Goal: Transaction & Acquisition: Purchase product/service

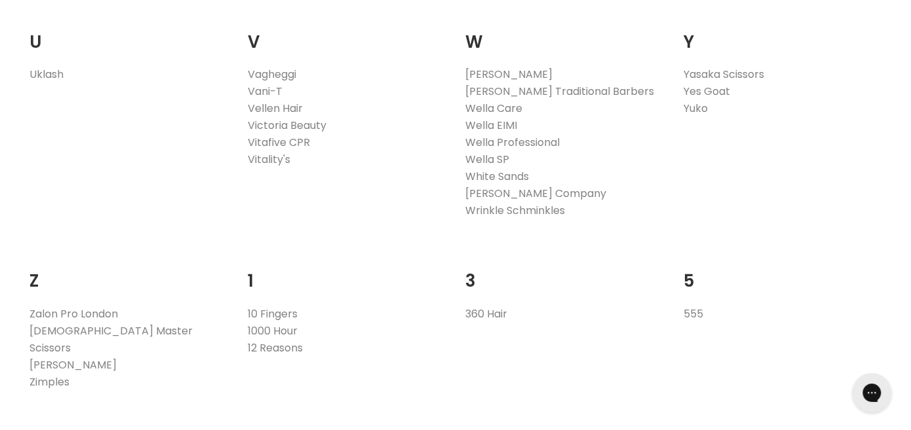
scroll to position [2607, 0]
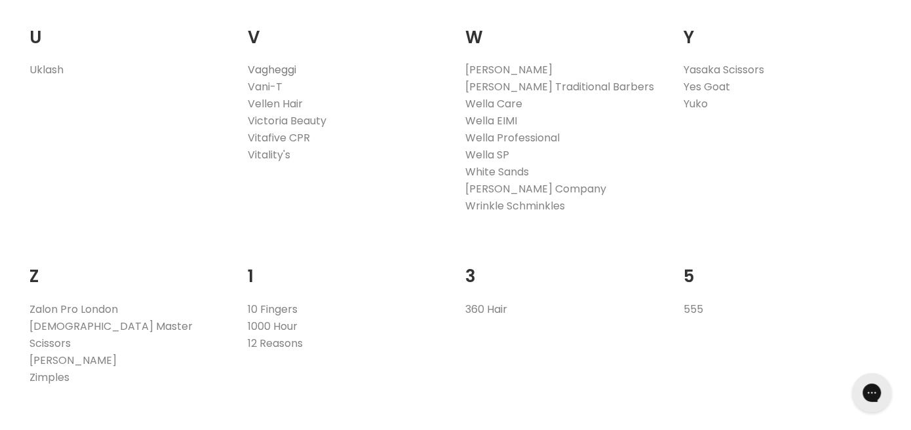
click at [280, 70] on link "Vagheggi" at bounding box center [272, 69] width 48 height 15
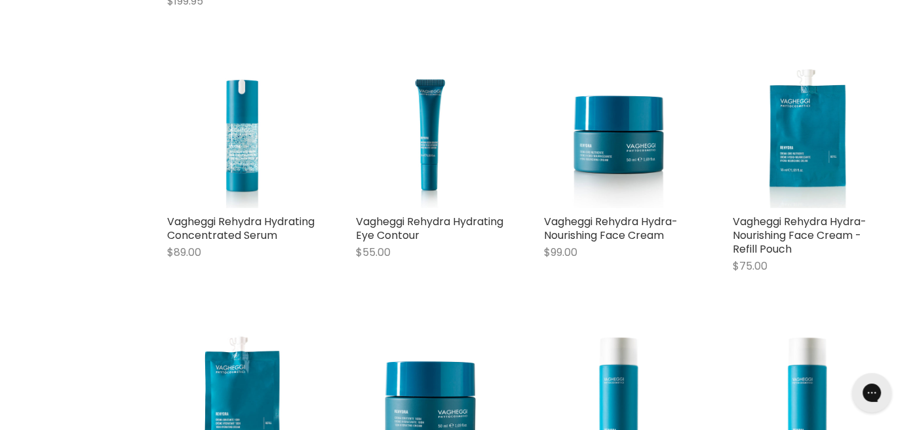
scroll to position [2464, 0]
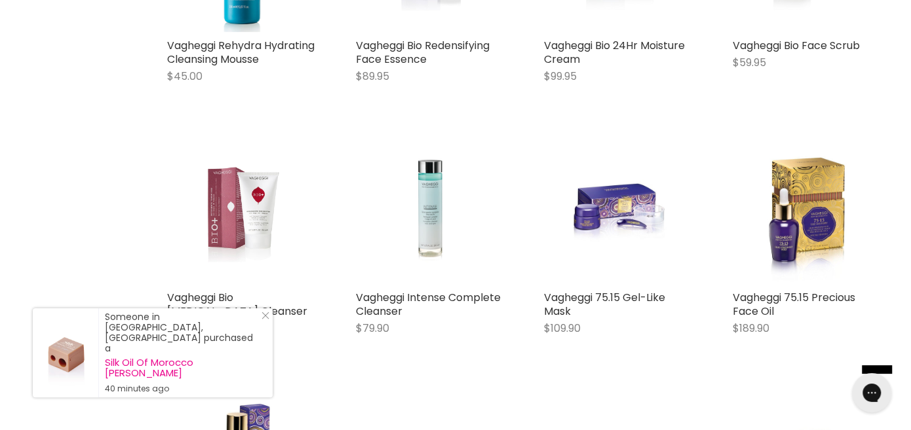
scroll to position [3186, 0]
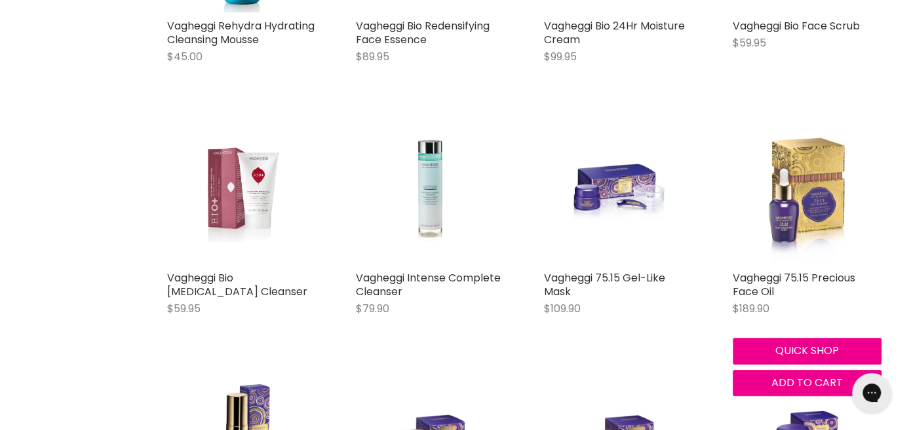
click at [804, 214] on img "Main content" at bounding box center [806, 190] width 149 height 149
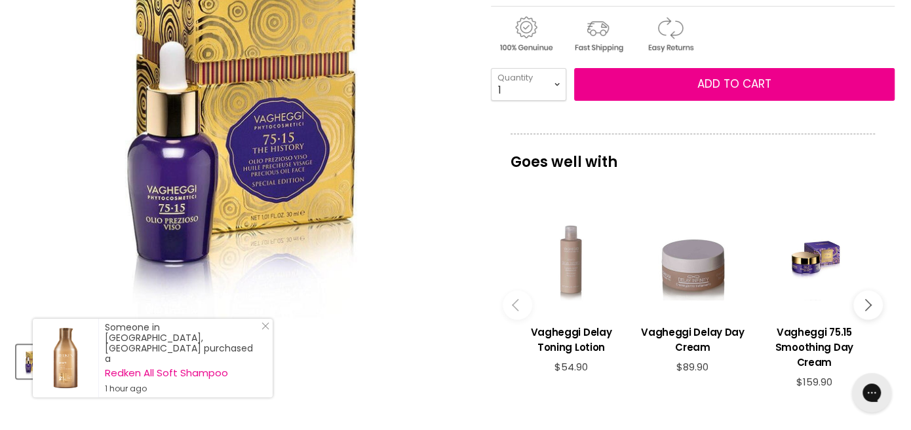
scroll to position [304, 0]
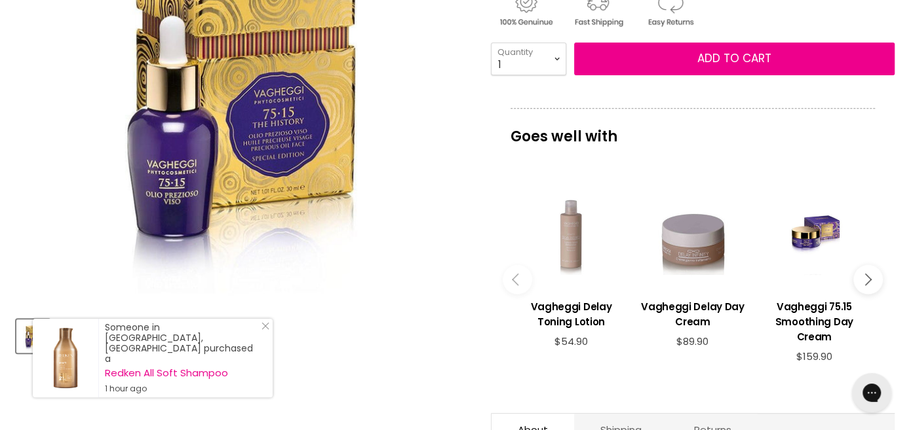
click at [866, 277] on icon "Main content" at bounding box center [865, 280] width 12 height 12
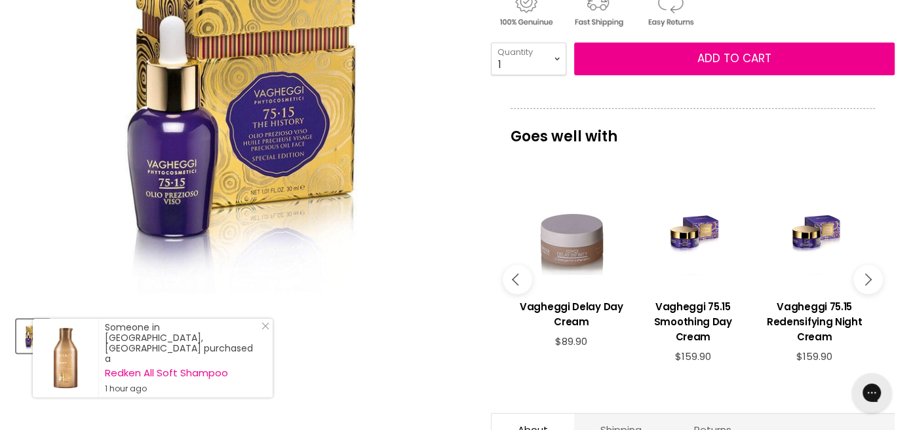
click at [866, 277] on icon "Main content" at bounding box center [865, 280] width 12 height 12
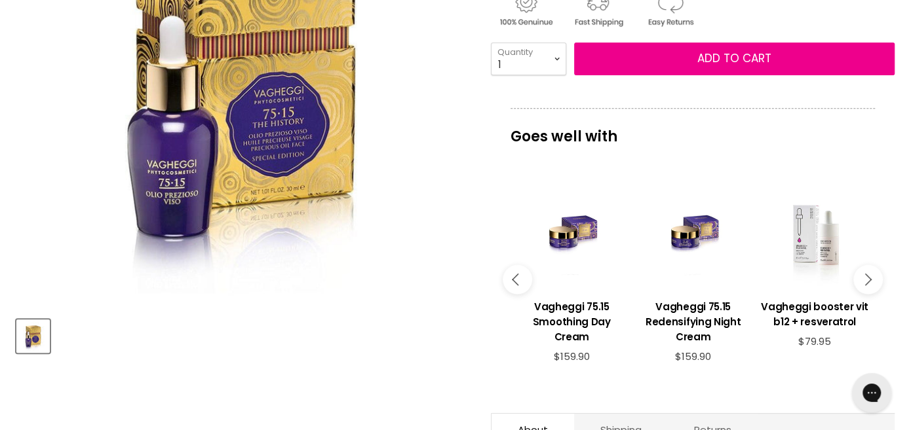
click at [866, 277] on icon "Main content" at bounding box center [865, 280] width 12 height 12
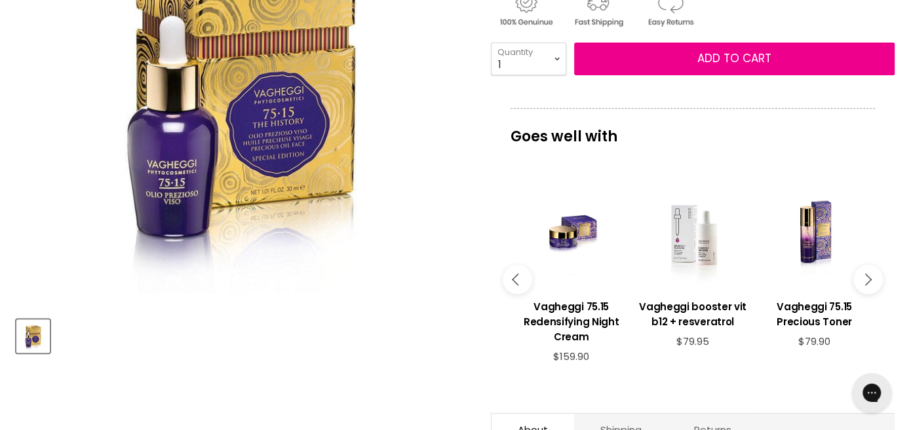
click at [866, 277] on icon "Main content" at bounding box center [865, 280] width 12 height 12
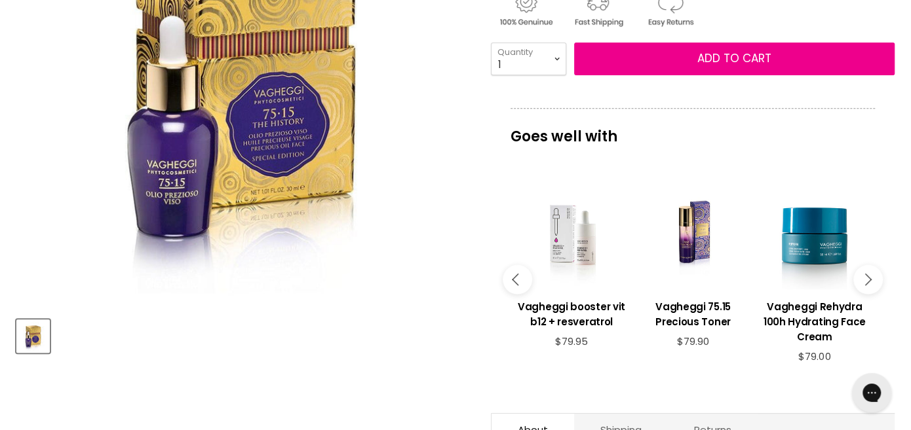
click at [866, 277] on icon "Main content" at bounding box center [865, 280] width 12 height 12
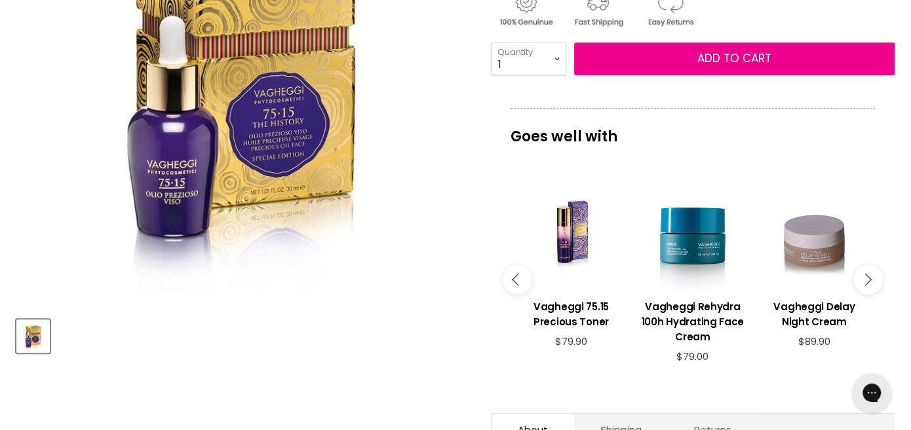
click at [866, 277] on icon "Main content" at bounding box center [865, 280] width 12 height 12
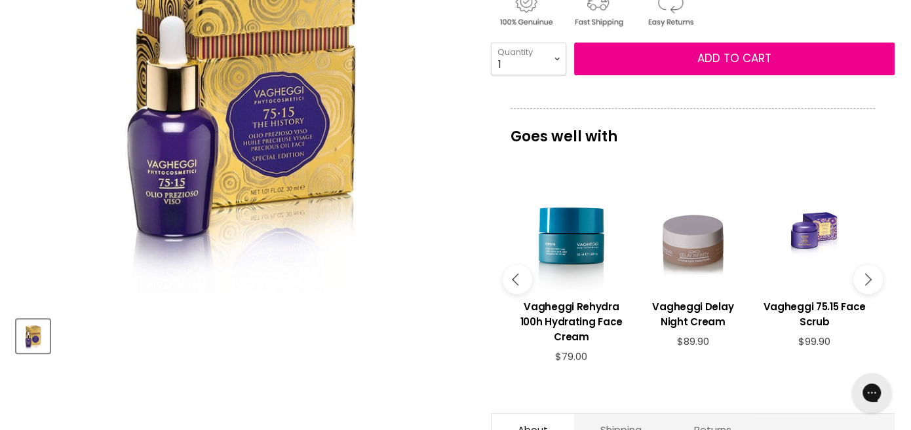
click at [866, 277] on icon "Main content" at bounding box center [865, 280] width 12 height 12
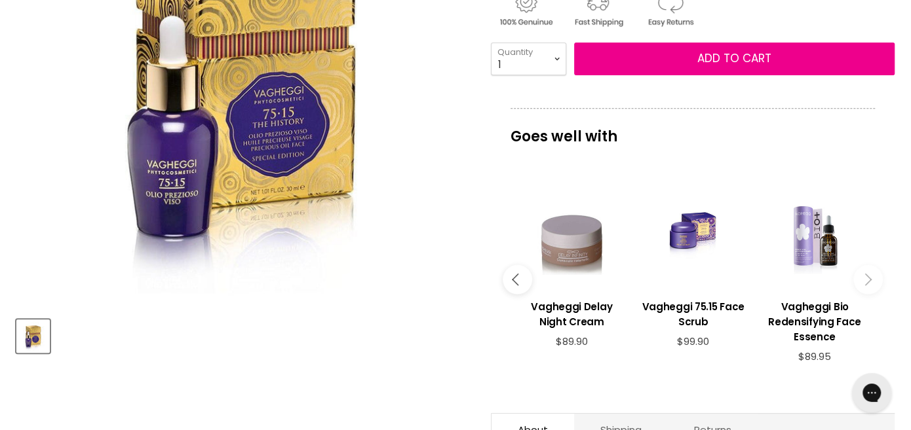
click at [866, 277] on icon "Main content" at bounding box center [865, 280] width 12 height 12
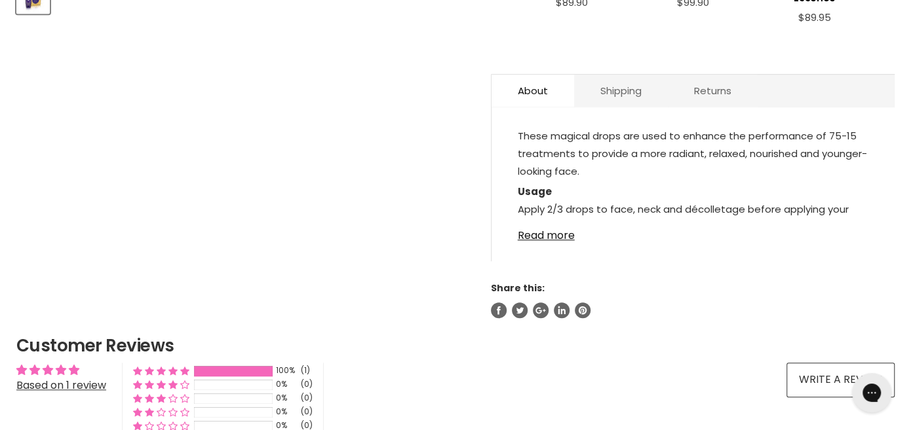
scroll to position [646, 0]
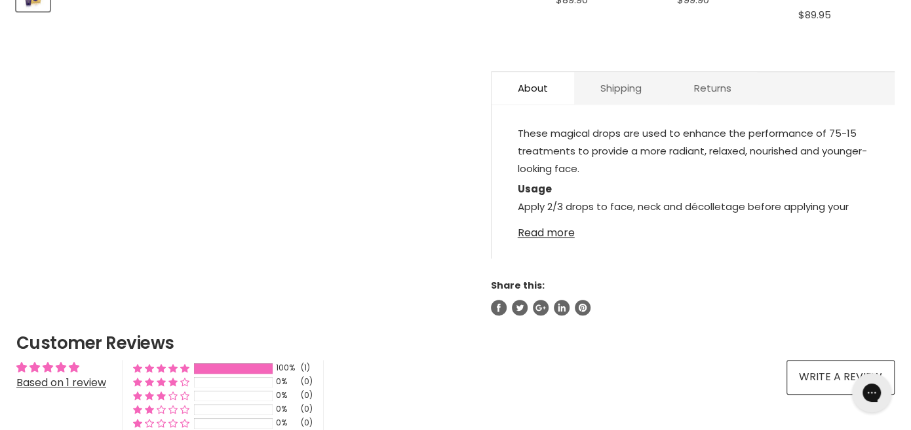
click at [566, 231] on link "Read more" at bounding box center [692, 229] width 350 height 20
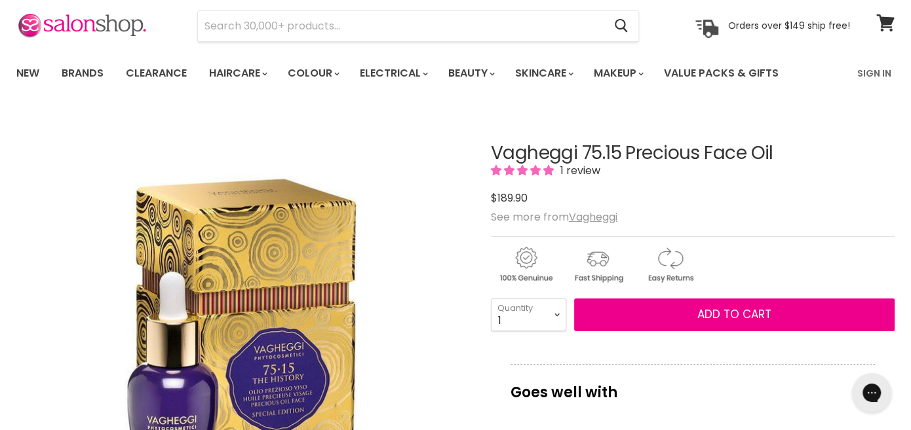
scroll to position [45, 0]
